Goal: Find specific page/section: Find specific page/section

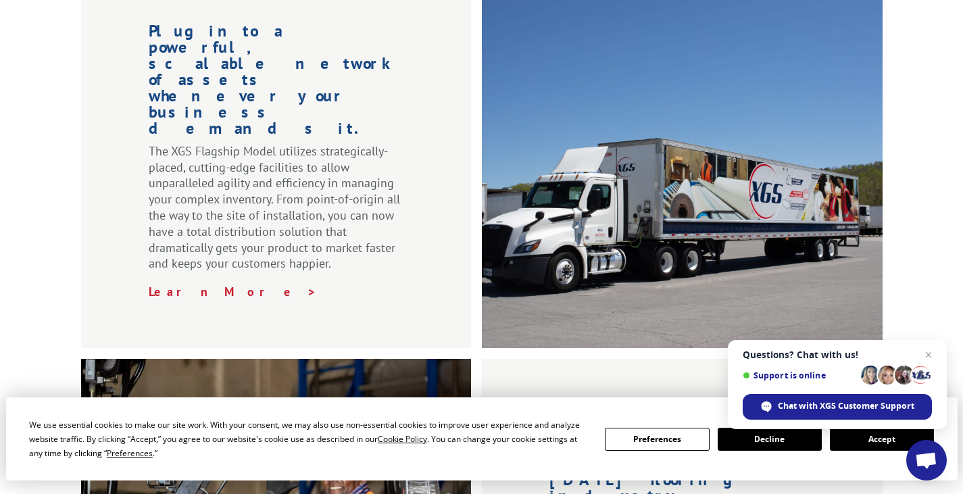
scroll to position [2178, 0]
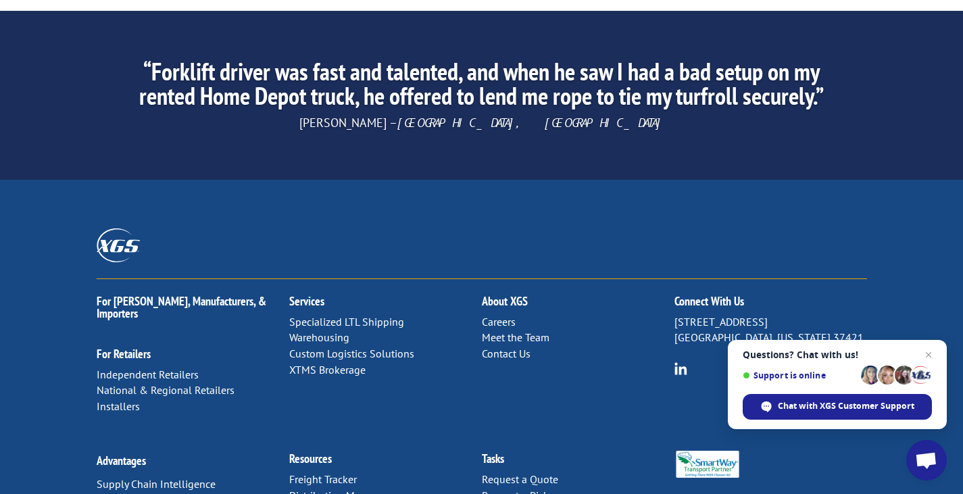
click at [517, 330] on link "Meet the Team" at bounding box center [516, 337] width 68 height 14
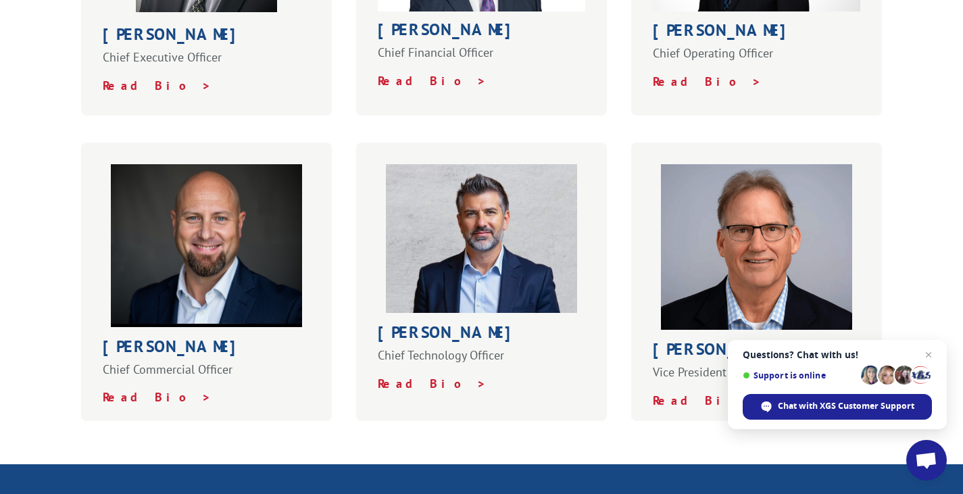
scroll to position [811, 0]
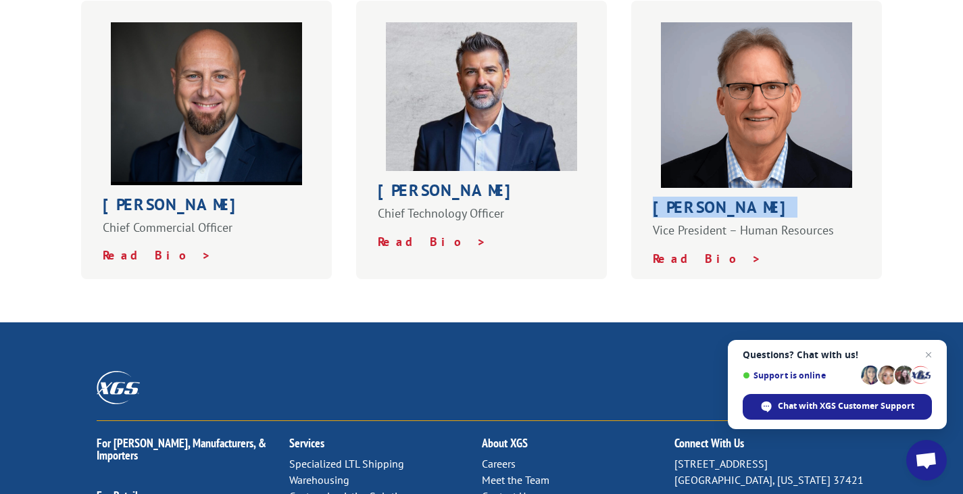
drag, startPoint x: 747, startPoint y: 180, endPoint x: 651, endPoint y: 180, distance: 96.0
click at [651, 180] on div "[PERSON_NAME] Vice President – Human Resources Read Bio >" at bounding box center [756, 140] width 251 height 278
copy h1 "[PERSON_NAME]"
